Goal: Information Seeking & Learning: Learn about a topic

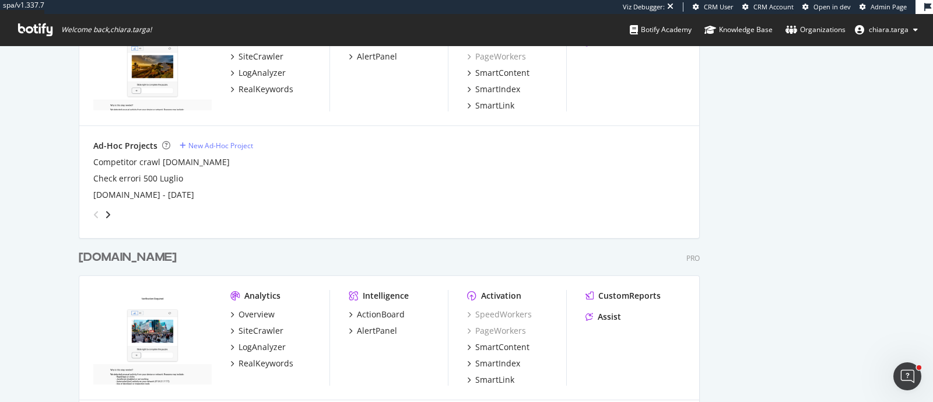
scroll to position [1485, 0]
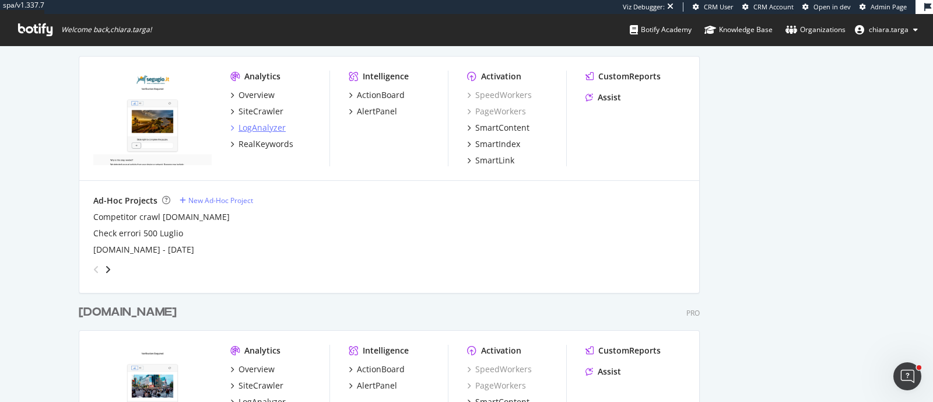
click at [262, 128] on div "LogAnalyzer" at bounding box center [261, 128] width 47 height 12
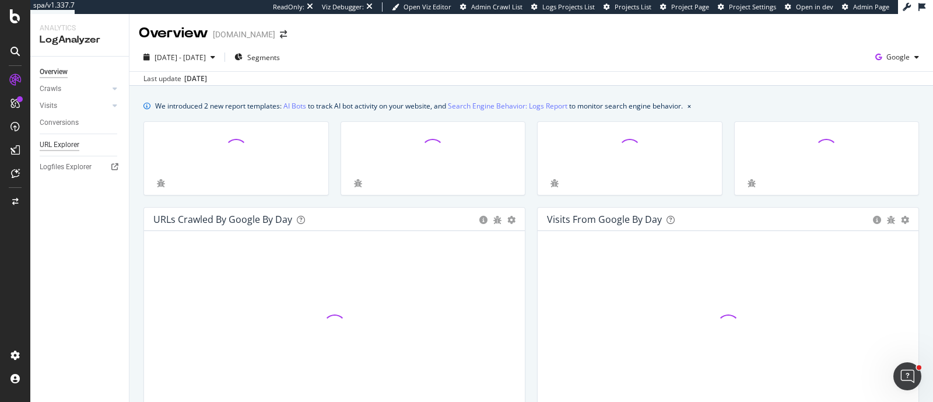
click at [62, 142] on div "URL Explorer" at bounding box center [60, 145] width 40 height 12
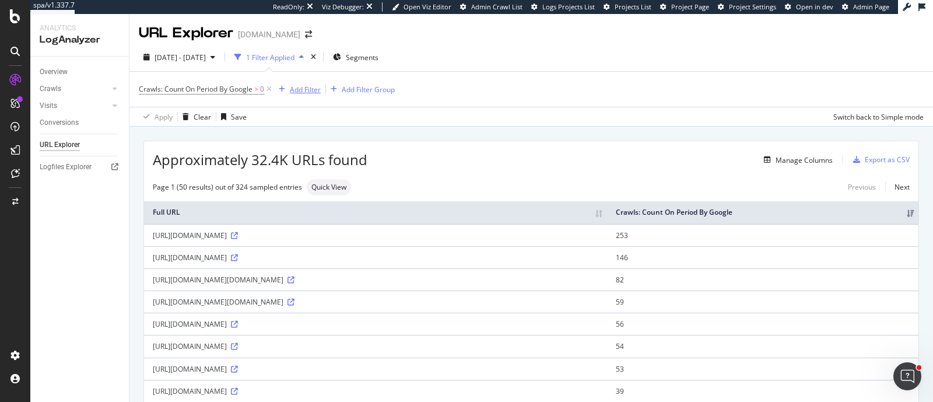
click at [308, 96] on button "Add Filter" at bounding box center [297, 89] width 47 height 14
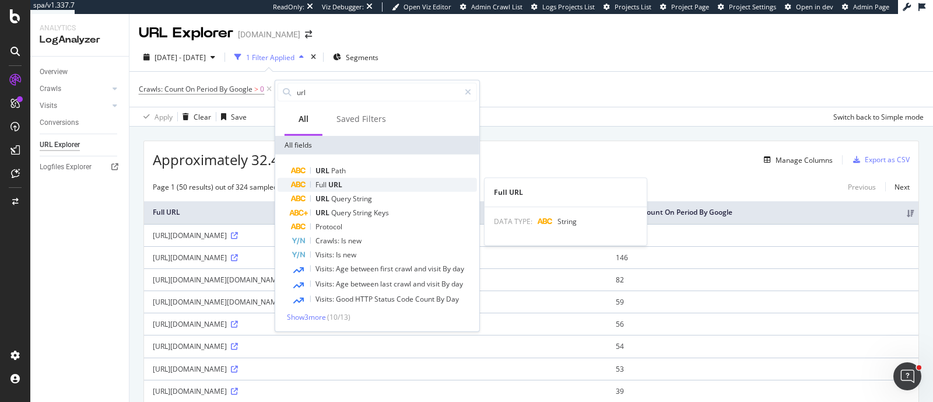
type input "url"
click at [332, 188] on span "URL" at bounding box center [335, 185] width 14 height 10
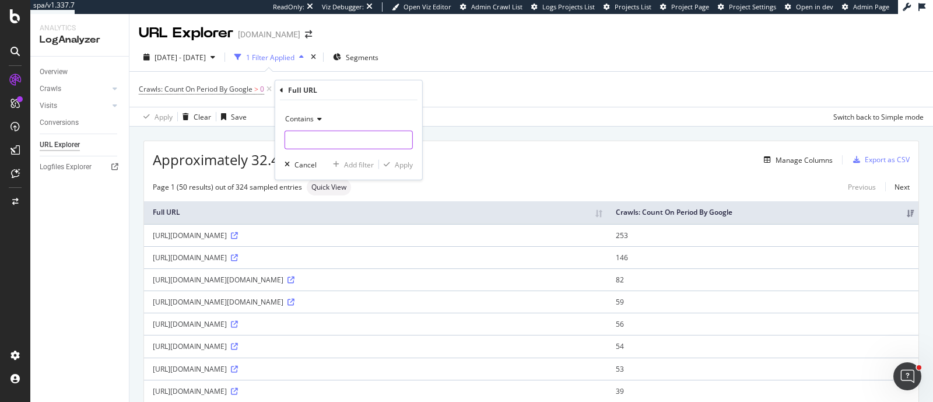
click at [312, 146] on input "text" at bounding box center [348, 140] width 127 height 19
type input ".txt"
click at [398, 163] on div "Apply" at bounding box center [404, 164] width 18 height 10
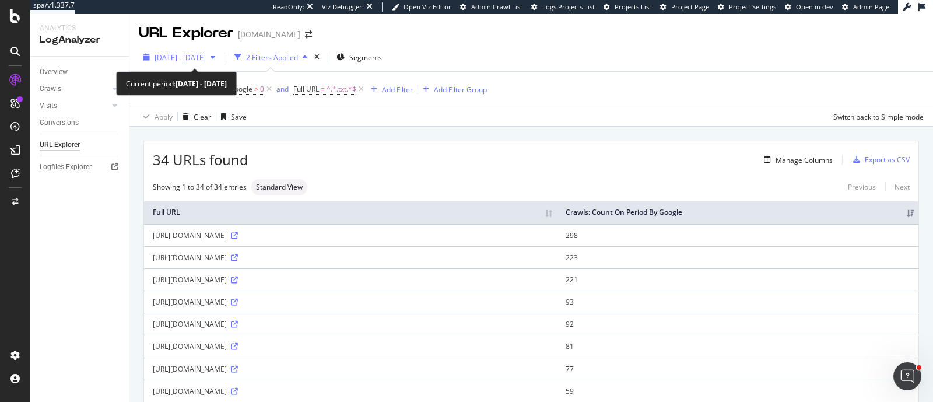
click at [189, 59] on span "[DATE] - [DATE]" at bounding box center [179, 57] width 51 height 10
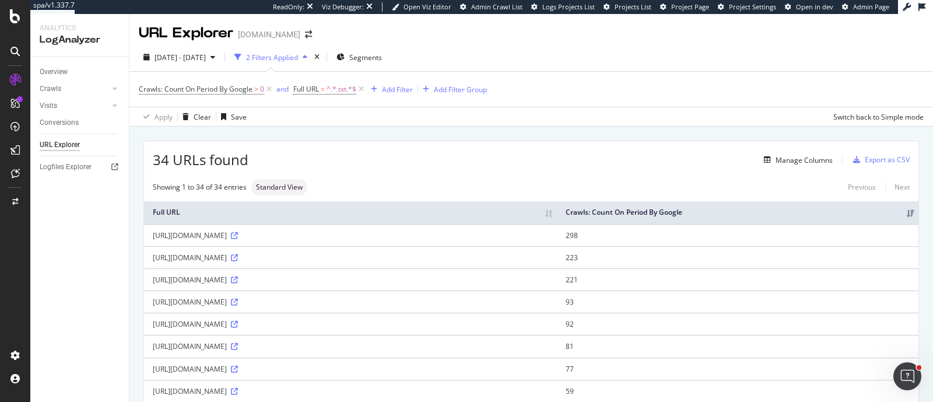
click at [360, 26] on div "URL Explorer [DOMAIN_NAME]" at bounding box center [530, 28] width 803 height 29
click at [270, 86] on icon at bounding box center [269, 89] width 10 height 12
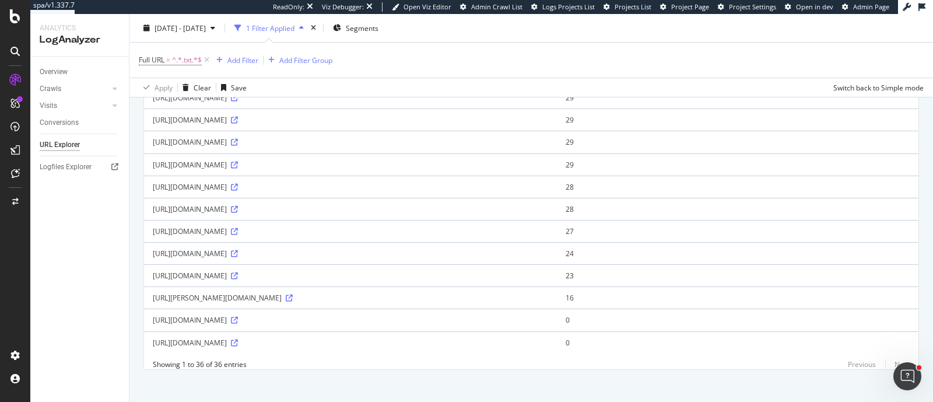
scroll to position [670, 0]
